Goal: Navigation & Orientation: Go to known website

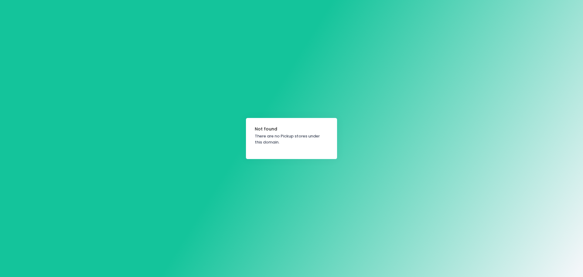
drag, startPoint x: 321, startPoint y: 78, endPoint x: 314, endPoint y: 76, distance: 7.6
